Goal: Information Seeking & Learning: Get advice/opinions

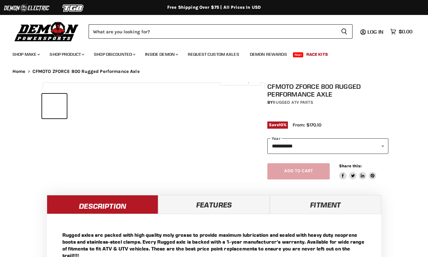
select select "******"
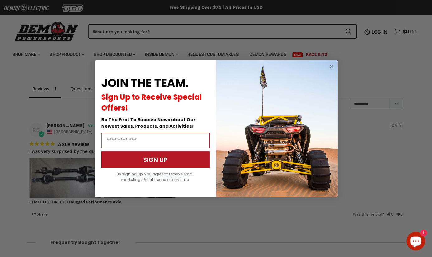
scroll to position [514, 0]
